Goal: Information Seeking & Learning: Learn about a topic

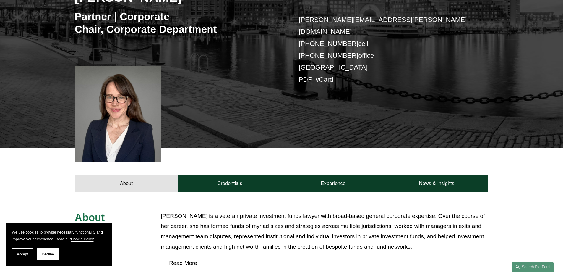
scroll to position [148, 0]
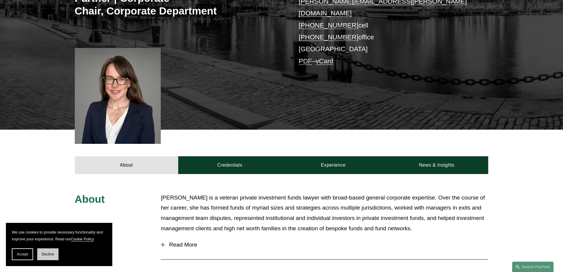
click at [43, 255] on span "Decline" at bounding box center [48, 254] width 12 height 4
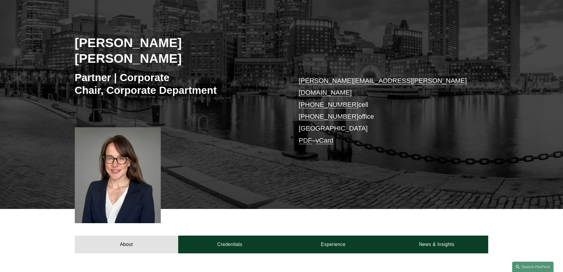
scroll to position [0, 0]
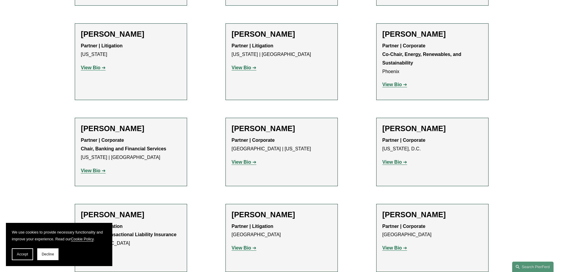
scroll to position [1862, 0]
click at [93, 168] on strong "View Bio" at bounding box center [91, 170] width 20 height 5
